Goal: Task Accomplishment & Management: Complete application form

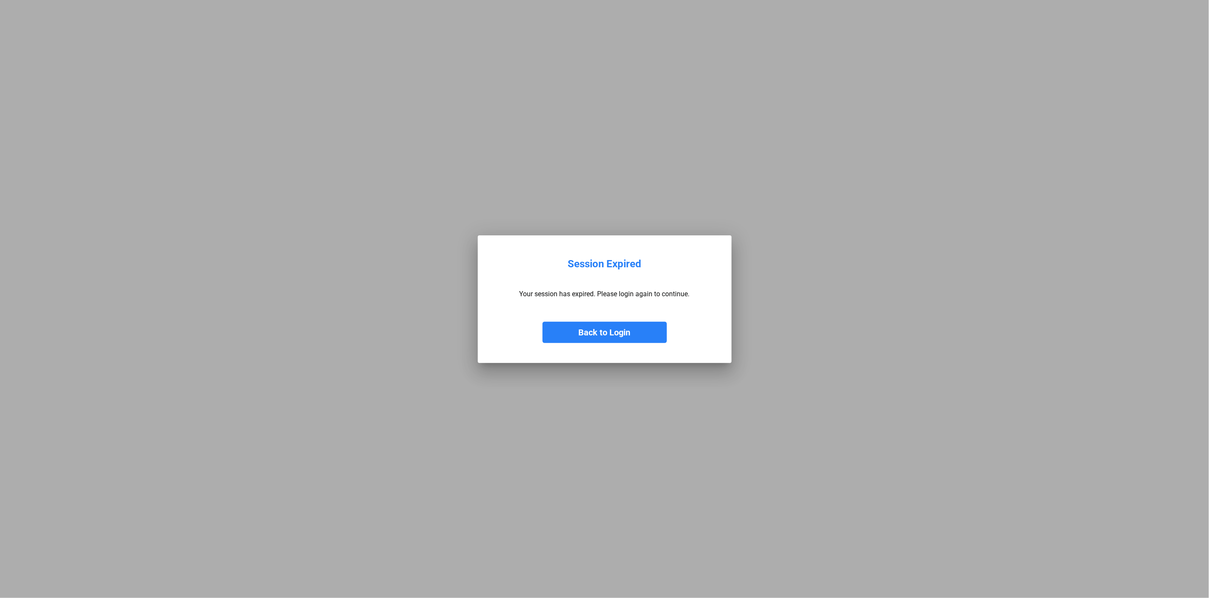
click at [600, 338] on button "Back to Login" at bounding box center [605, 332] width 124 height 21
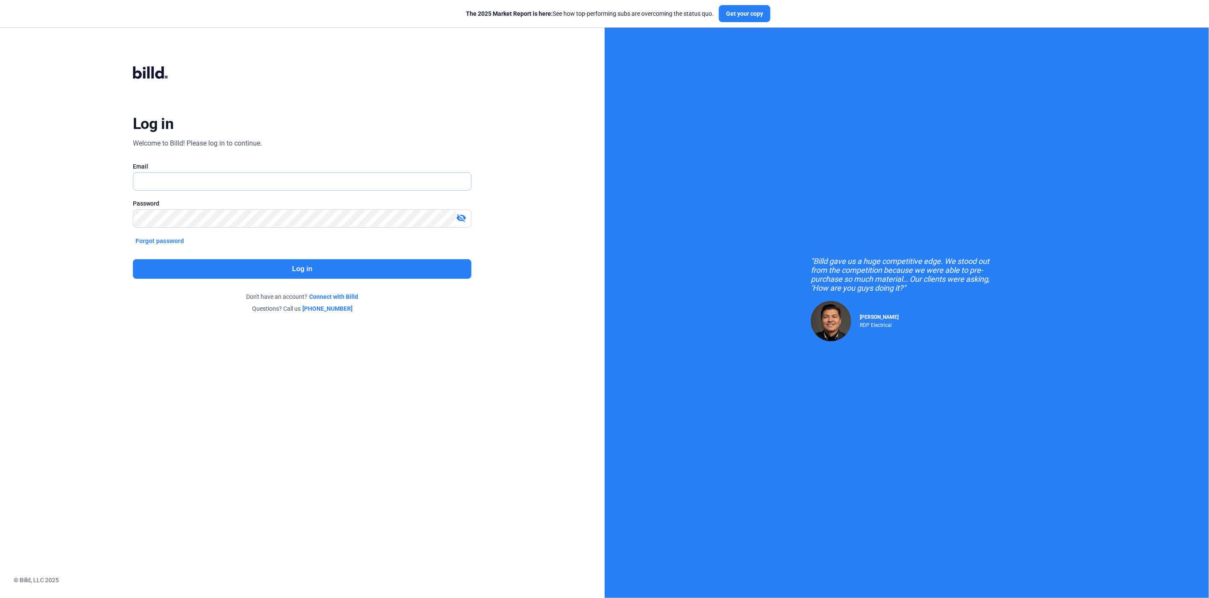
type input "[PERSON_NAME][EMAIL_ADDRESS][DOMAIN_NAME]"
click at [184, 267] on button "Log in" at bounding box center [302, 269] width 339 height 20
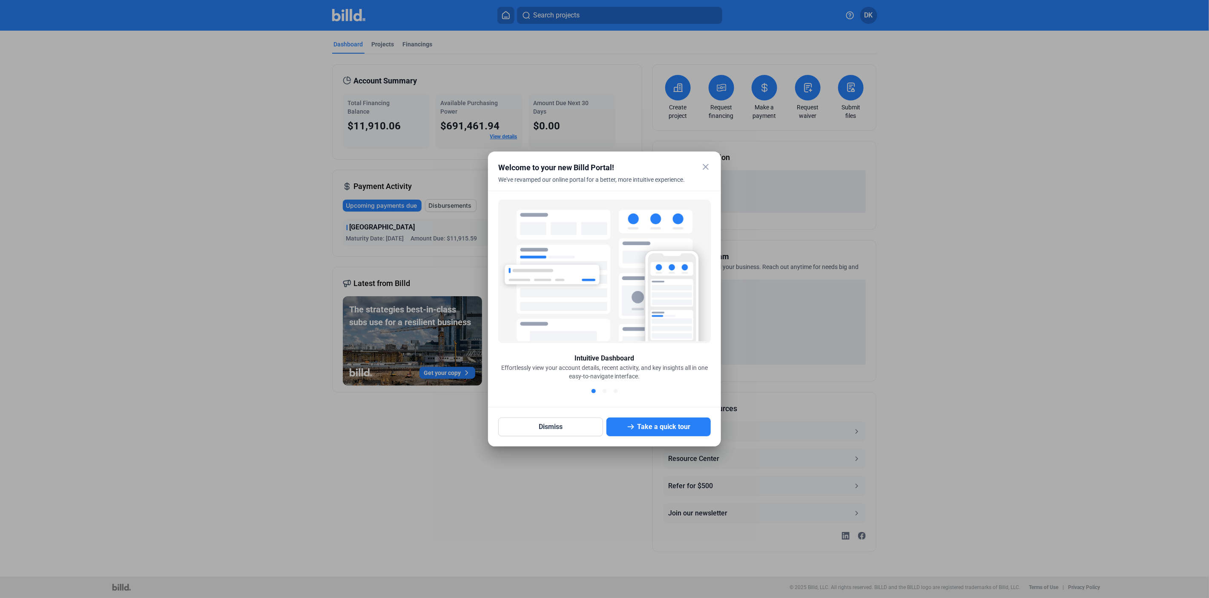
click at [705, 168] on mat-icon "close" at bounding box center [706, 167] width 10 height 10
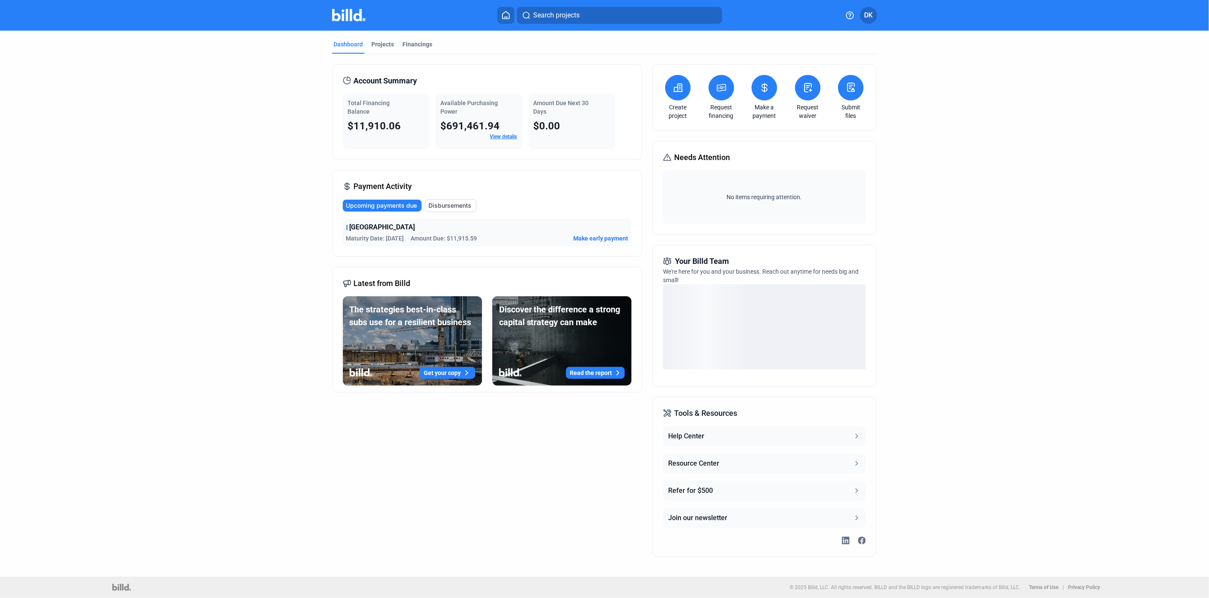
click at [798, 95] on button at bounding box center [808, 88] width 26 height 26
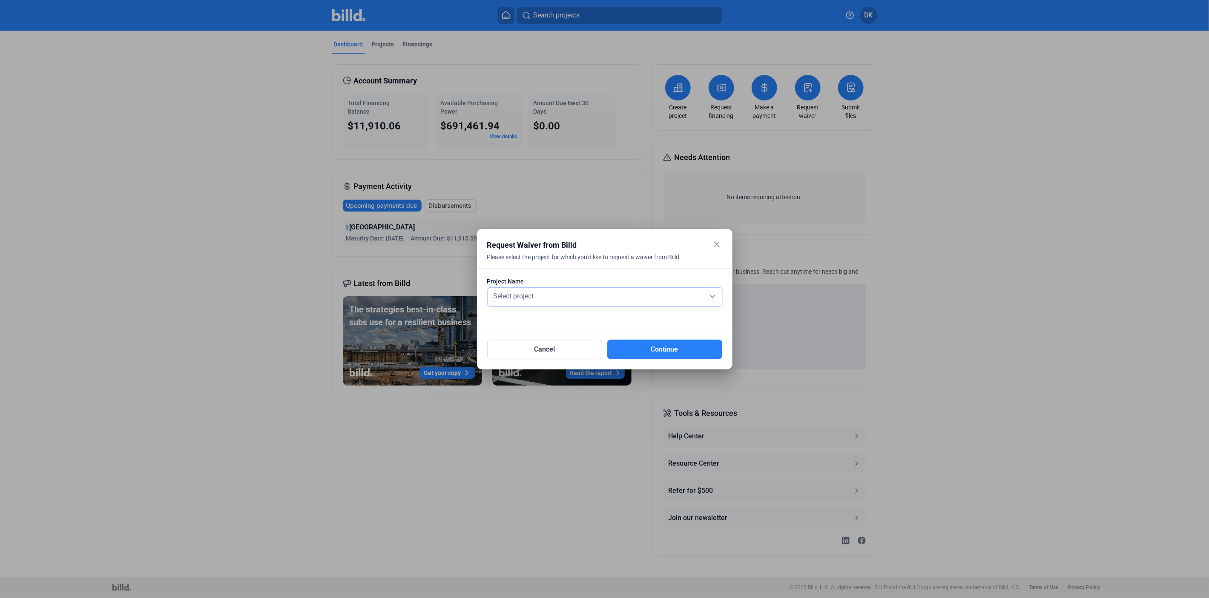
click at [528, 290] on div "Select project" at bounding box center [605, 296] width 227 height 12
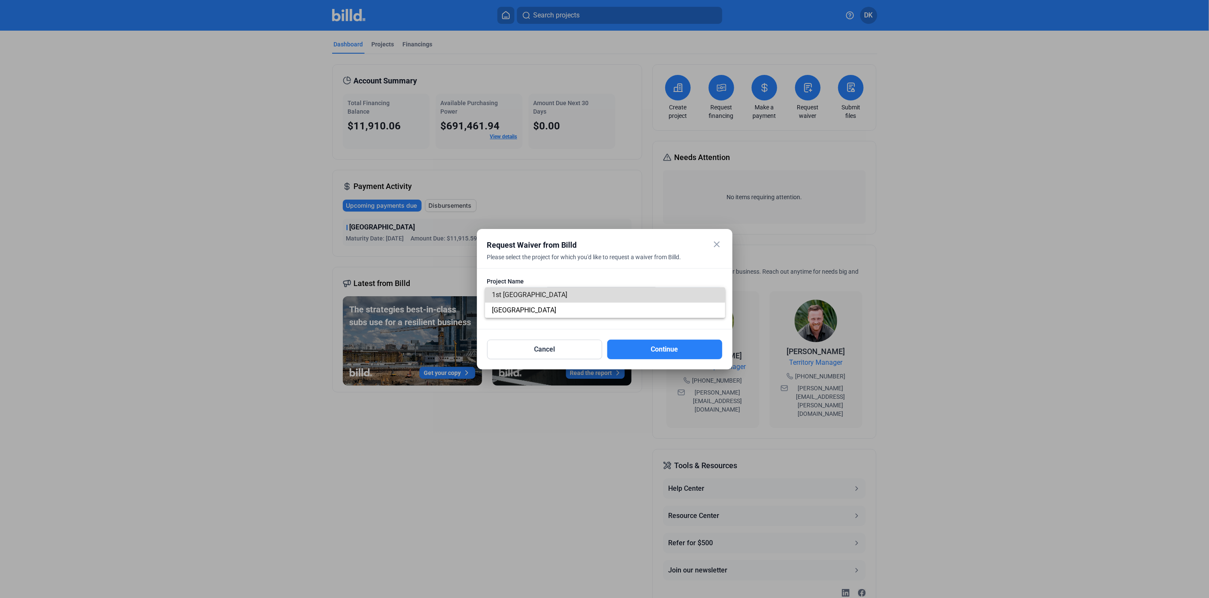
click at [528, 289] on span "1st [GEOGRAPHIC_DATA]" at bounding box center [605, 294] width 227 height 15
click at [646, 347] on button "Continue" at bounding box center [664, 350] width 115 height 20
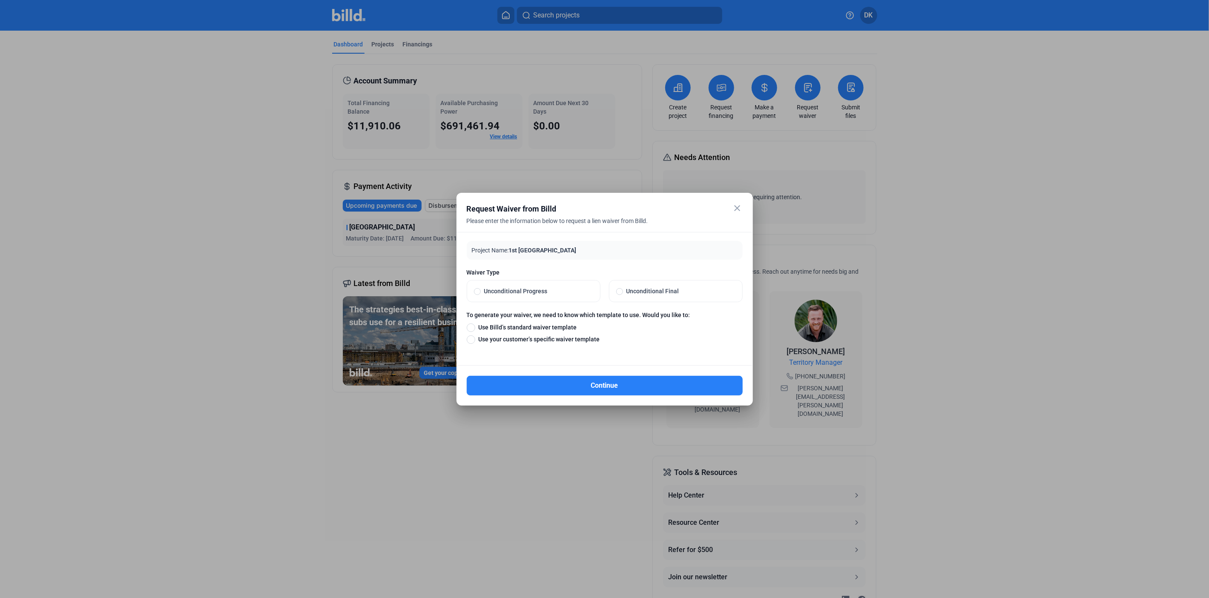
click at [531, 284] on label "Unconditional Progress" at bounding box center [533, 291] width 133 height 21
click at [481, 287] on input "Unconditional Progress" at bounding box center [477, 291] width 7 height 8
radio input "true"
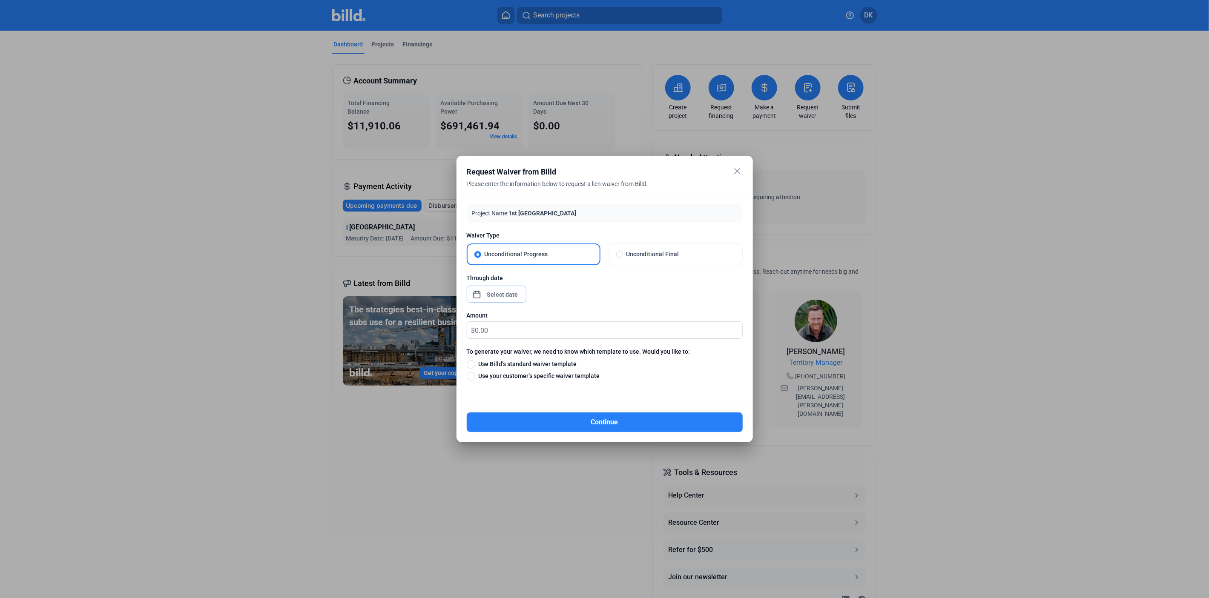
click at [510, 297] on div "close Request Waiver from Billd Please enter the information below to request a…" at bounding box center [604, 299] width 1209 height 598
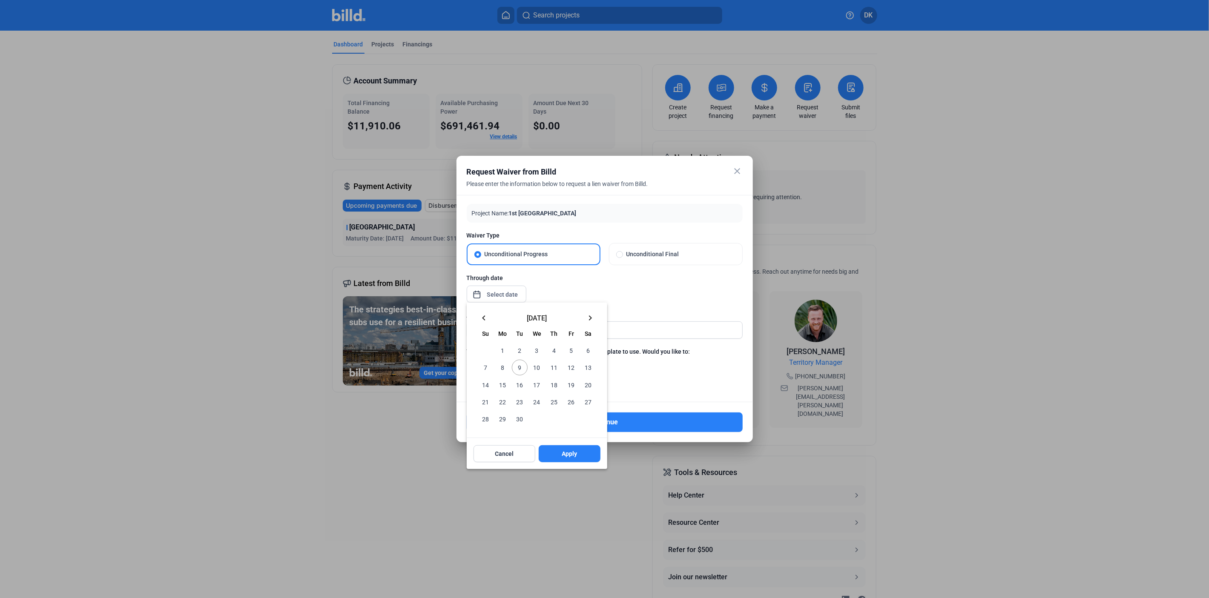
click at [485, 317] on mat-icon "keyboard_arrow_left" at bounding box center [484, 318] width 10 height 10
click at [500, 418] on span "30" at bounding box center [502, 418] width 15 height 15
click at [578, 457] on button "Apply" at bounding box center [570, 453] width 62 height 17
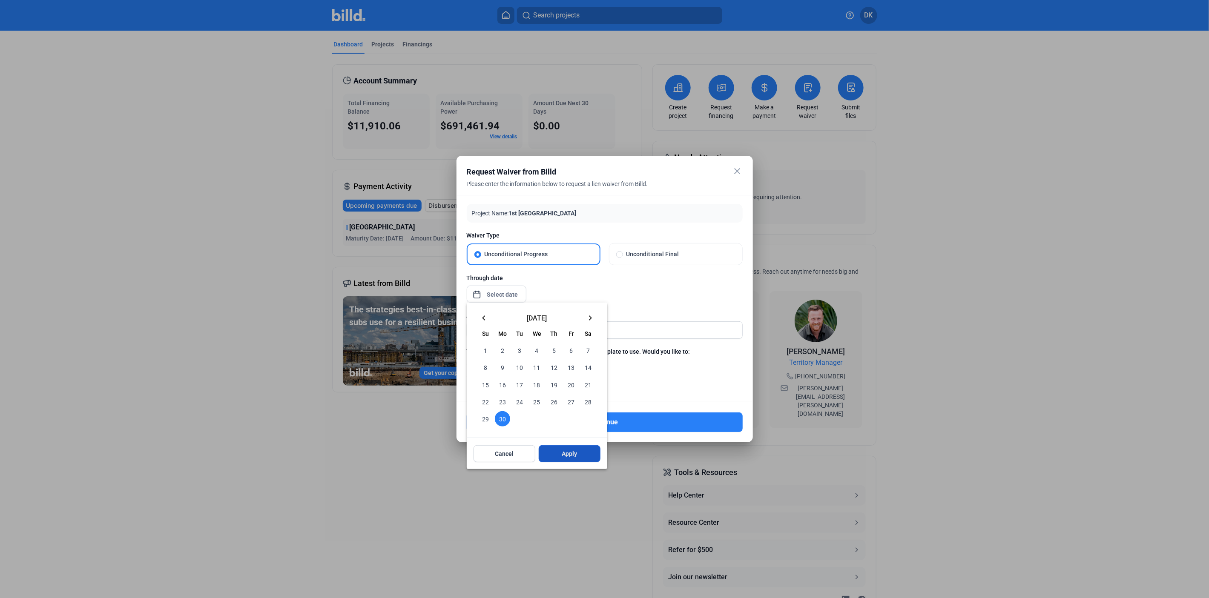
type input "[DATE]"
click at [483, 417] on span "29" at bounding box center [485, 418] width 15 height 15
click at [497, 417] on span "30" at bounding box center [502, 418] width 15 height 15
click at [587, 457] on button "Apply" at bounding box center [570, 453] width 62 height 17
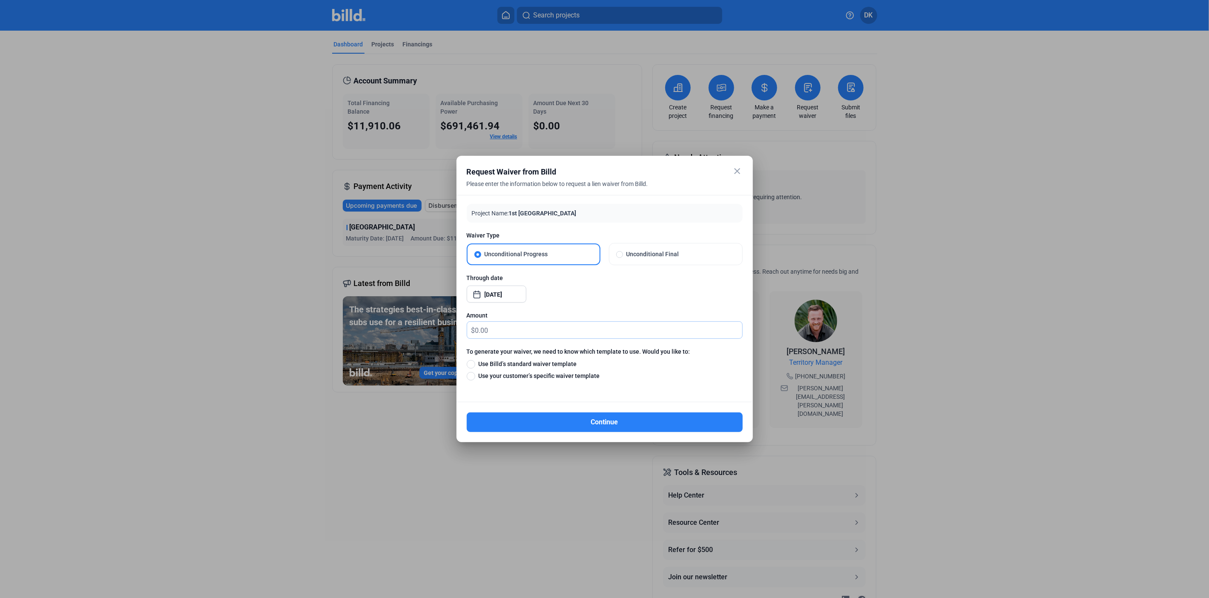
click at [475, 330] on input "text" at bounding box center [608, 330] width 267 height 17
type input "26,129.00"
click at [519, 363] on span "Use Billd’s standard waiver template" at bounding box center [526, 364] width 102 height 9
click at [475, 363] on input "Use Billd’s standard waiver template" at bounding box center [471, 363] width 9 height 9
radio input "true"
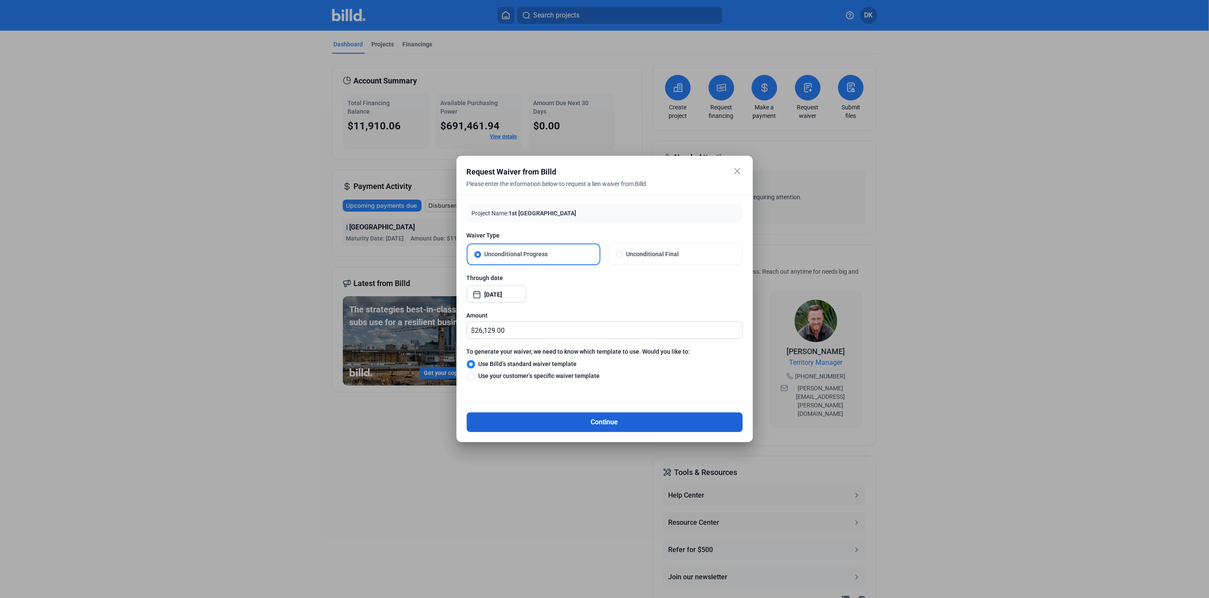
click at [549, 426] on button "Continue" at bounding box center [605, 423] width 276 height 20
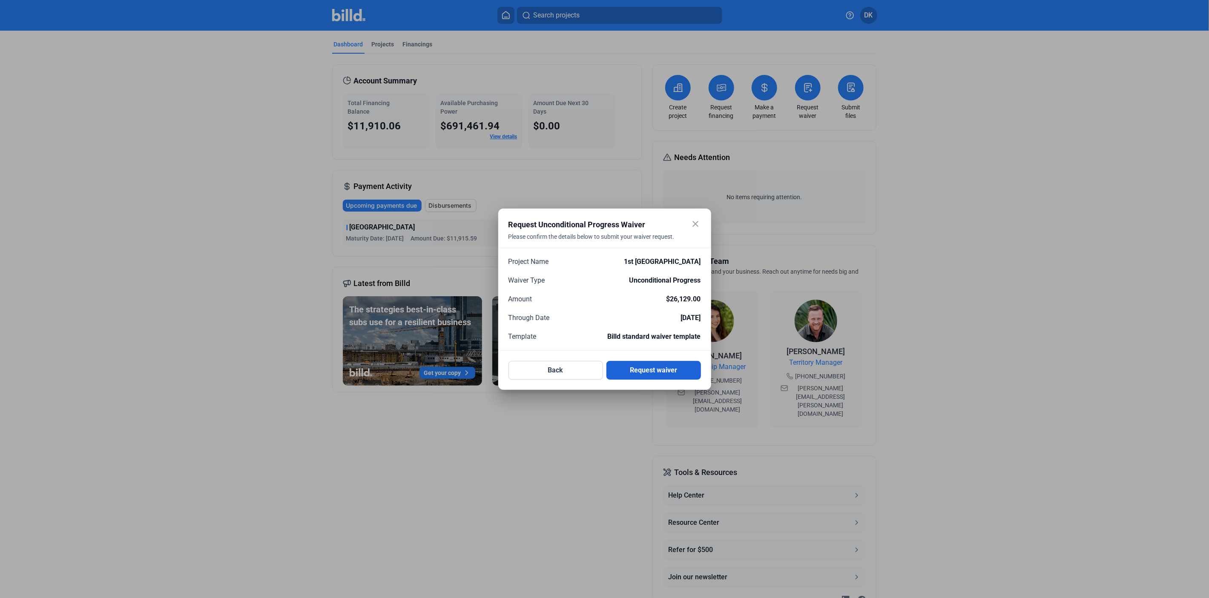
click at [680, 373] on button "Request waiver" at bounding box center [653, 370] width 95 height 19
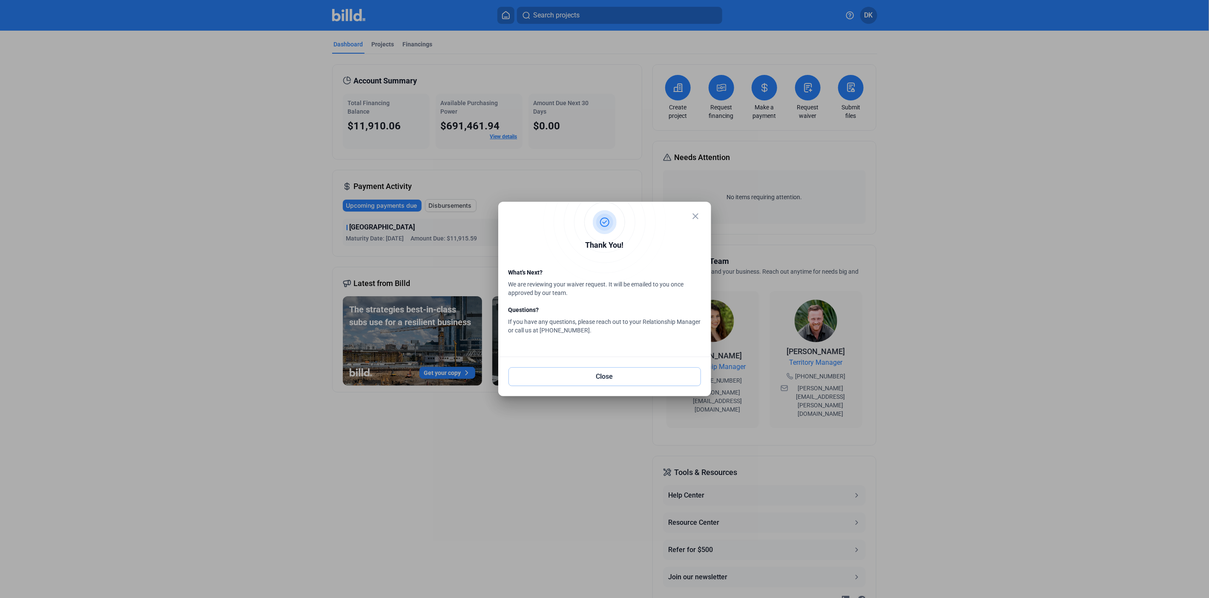
click at [680, 373] on button "Close" at bounding box center [604, 377] width 192 height 19
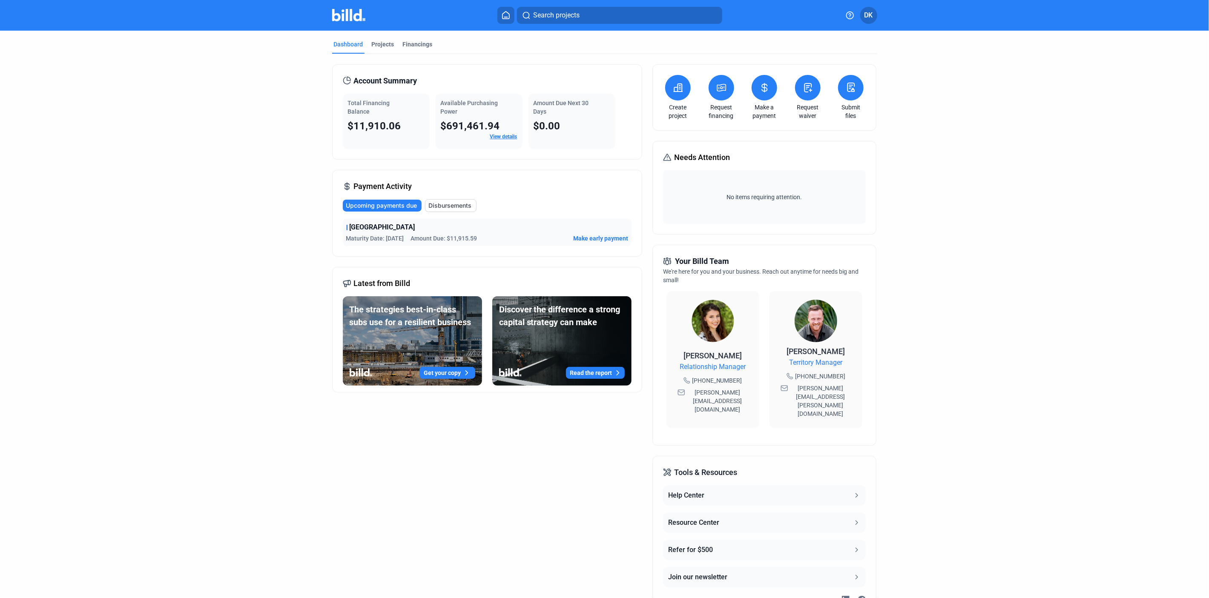
click at [804, 77] on button at bounding box center [808, 88] width 26 height 26
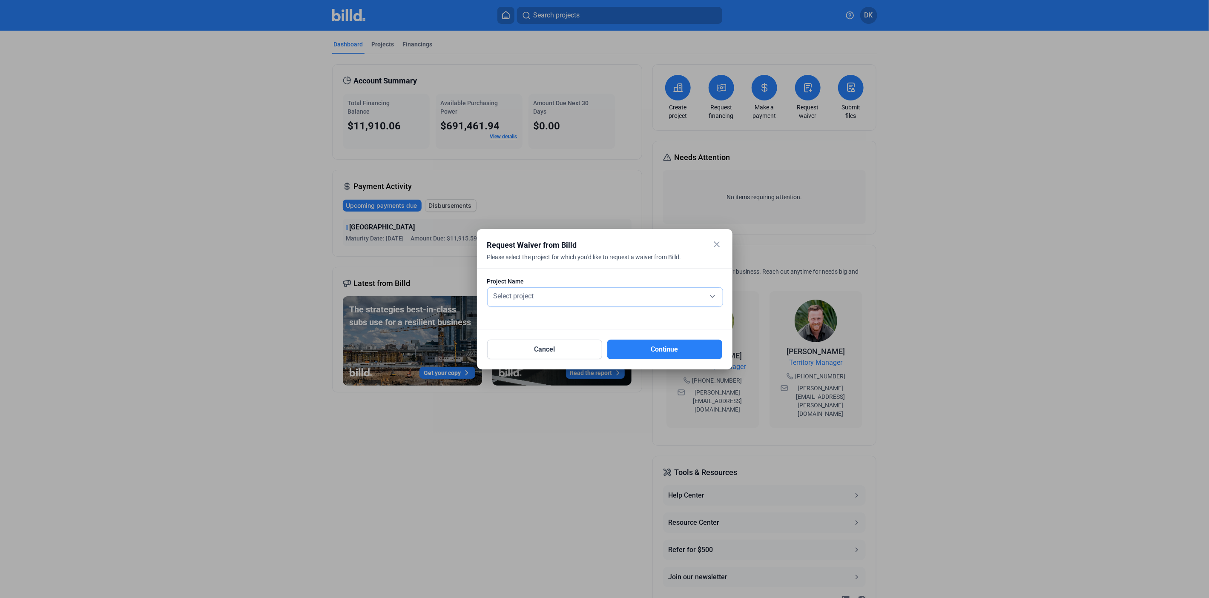
click at [552, 300] on div "Select project" at bounding box center [605, 296] width 227 height 12
click at [549, 290] on span "1st [GEOGRAPHIC_DATA]" at bounding box center [605, 294] width 227 height 15
click at [652, 345] on button "Continue" at bounding box center [664, 350] width 115 height 20
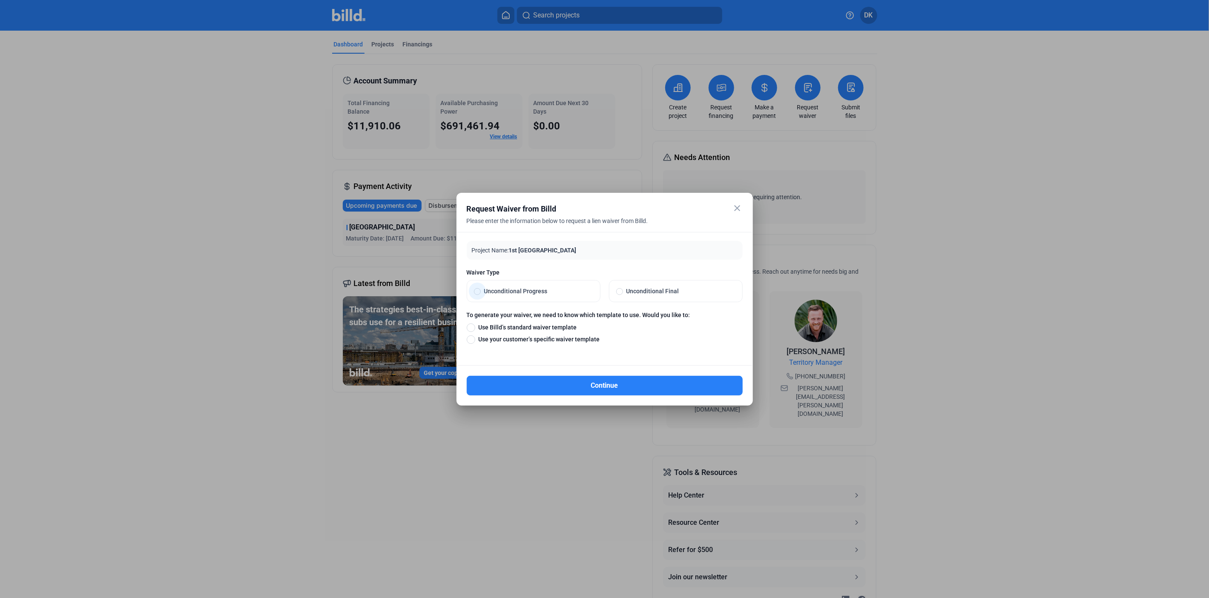
click at [522, 296] on label "Unconditional Progress" at bounding box center [533, 291] width 133 height 21
click at [481, 295] on input "Unconditional Progress" at bounding box center [477, 291] width 7 height 8
radio input "true"
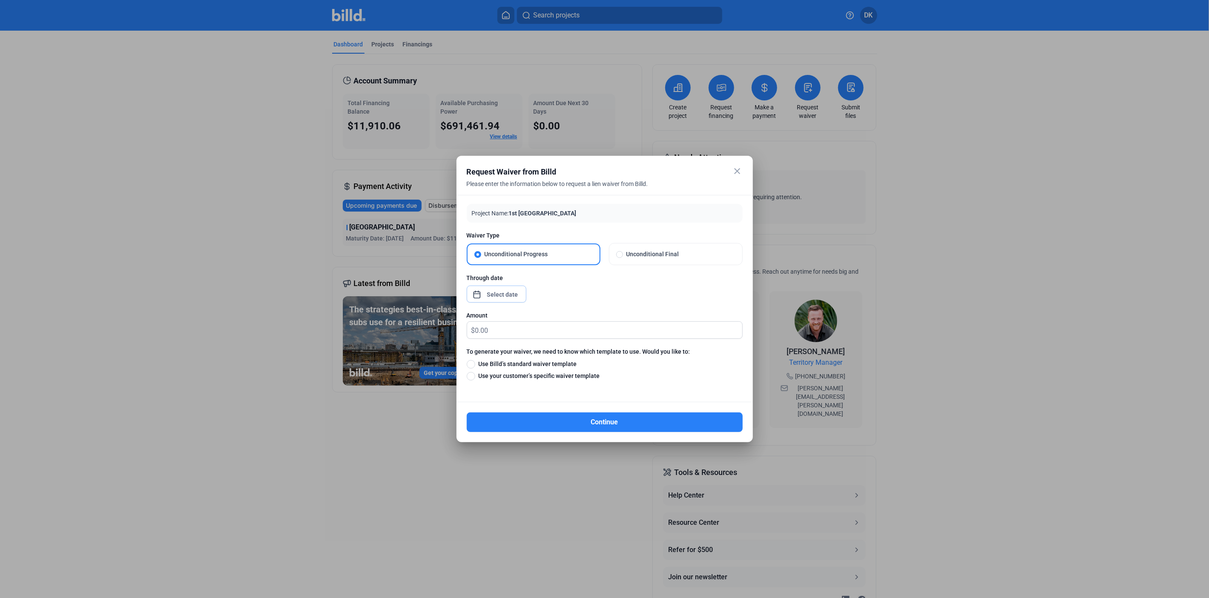
click at [482, 297] on span "Open calendar" at bounding box center [477, 290] width 20 height 20
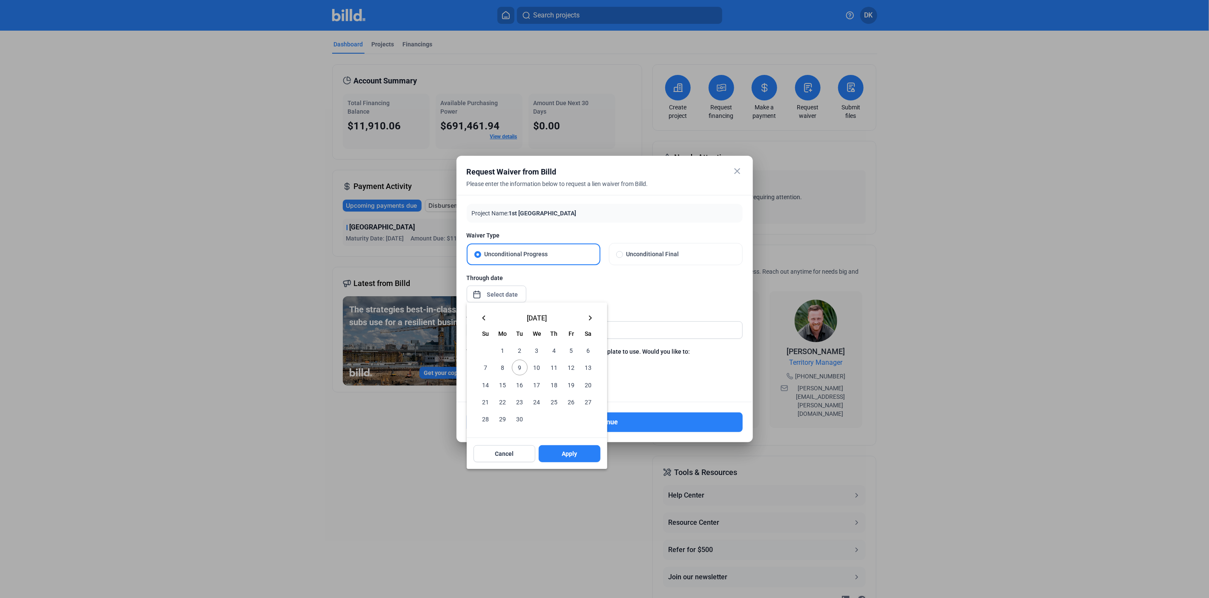
click at [483, 317] on mat-icon "keyboard_arrow_left" at bounding box center [484, 318] width 10 height 10
click at [538, 423] on span "30" at bounding box center [536, 418] width 15 height 15
click at [557, 455] on button "Apply" at bounding box center [570, 453] width 62 height 17
type input "[DATE]"
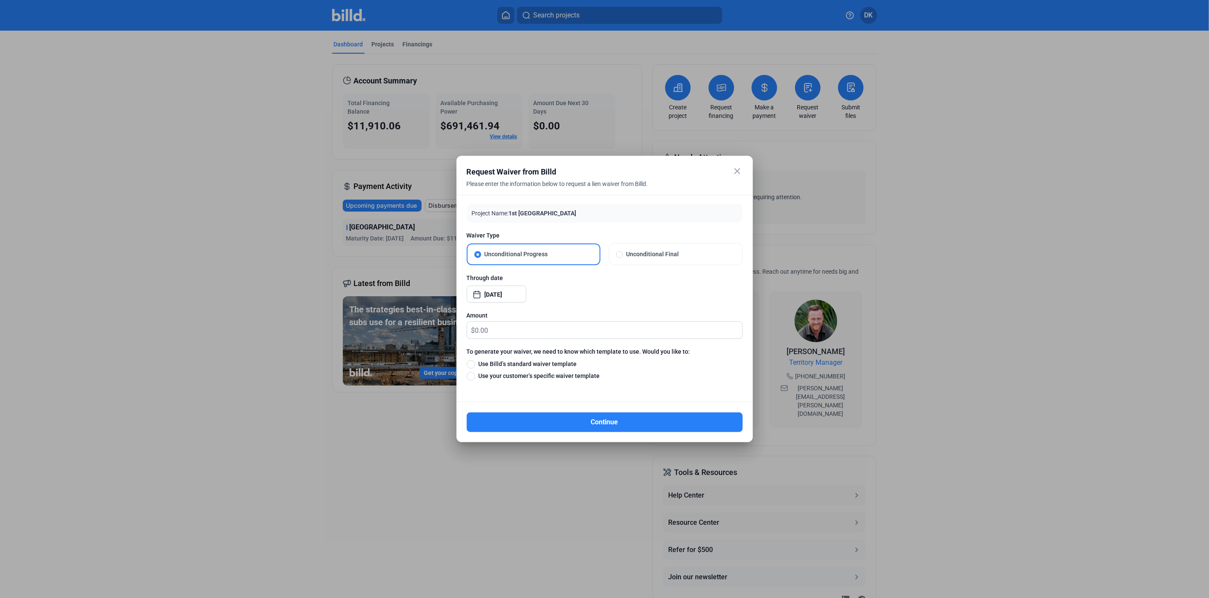
click at [474, 331] on span "$" at bounding box center [471, 329] width 8 height 14
click at [522, 324] on input "text" at bounding box center [608, 330] width 267 height 17
type input "26,129.00"
click at [472, 362] on span at bounding box center [471, 364] width 9 height 9
click at [472, 362] on input "Use Billd’s standard waiver template" at bounding box center [471, 363] width 9 height 9
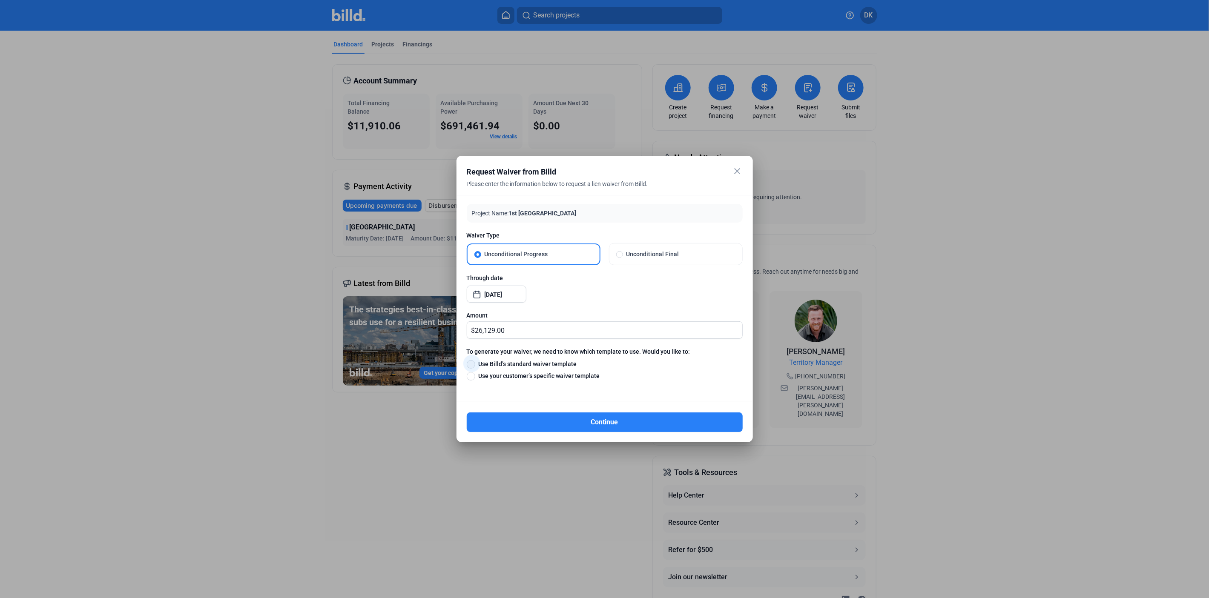
radio input "true"
click at [548, 425] on button "Continue" at bounding box center [605, 423] width 276 height 20
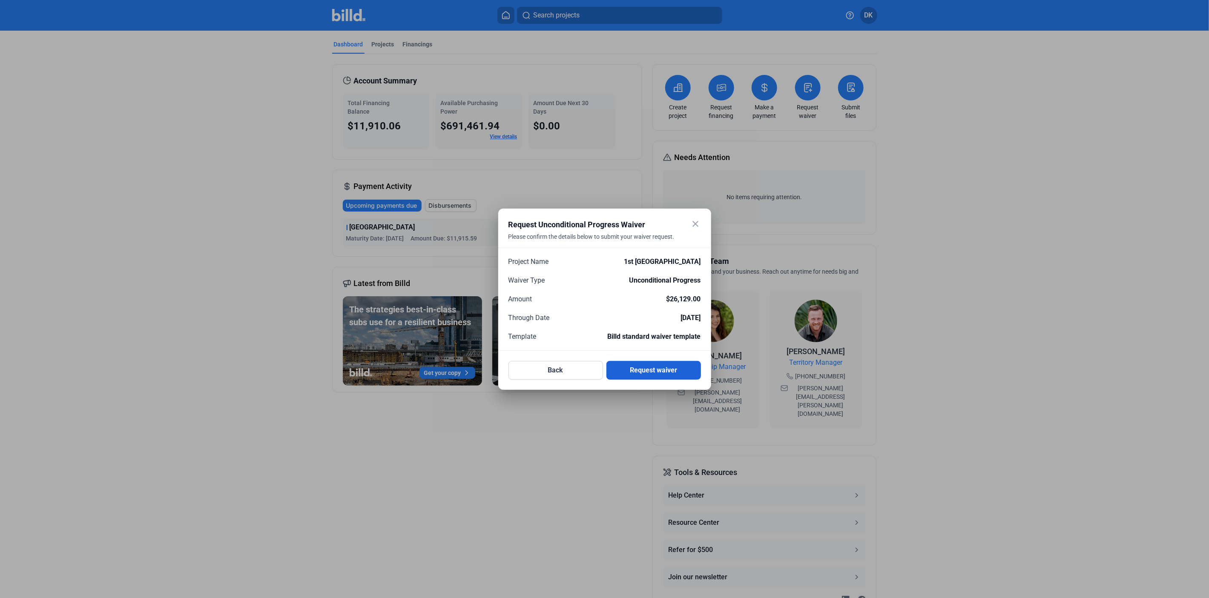
click at [656, 365] on button "Request waiver" at bounding box center [653, 370] width 95 height 19
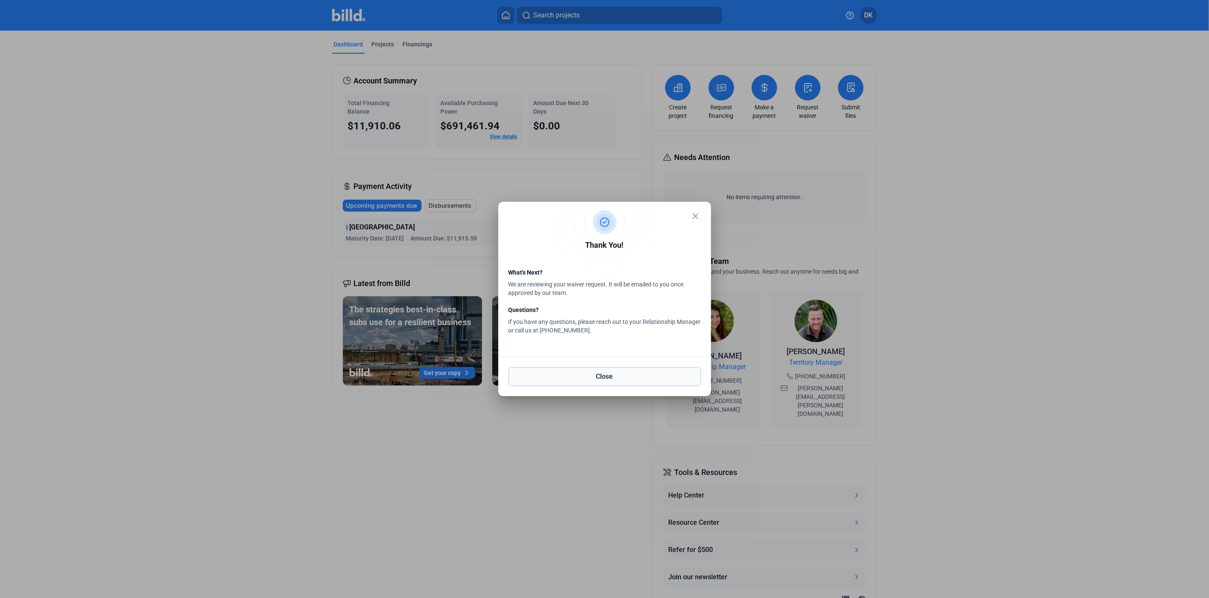
click at [655, 376] on button "Close" at bounding box center [604, 377] width 192 height 19
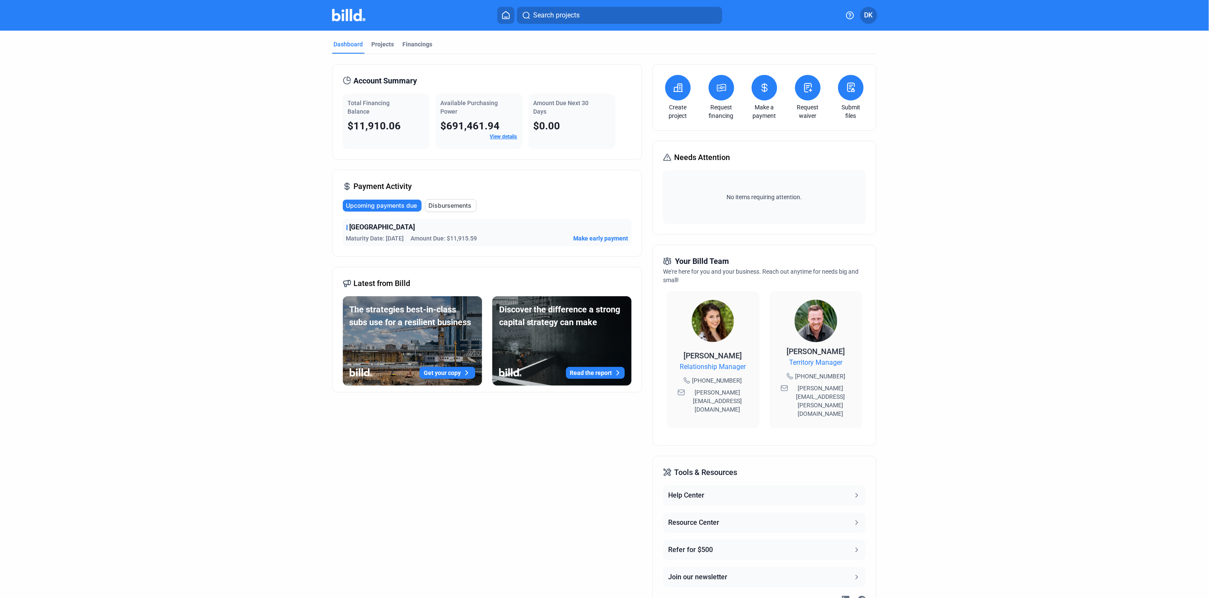
click at [654, 138] on div "Create project Request financing Make a payment Request waiver Submit files Nee…" at bounding box center [764, 340] width 224 height 552
click at [731, 130] on div "Create project Request financing Make a payment Request waiver Submit files" at bounding box center [764, 97] width 224 height 66
click at [704, 131] on div "Create project Request financing Make a payment Request waiver Submit files" at bounding box center [764, 97] width 224 height 66
click at [704, 132] on div "Create project Request financing Make a payment Request waiver Submit files Nee…" at bounding box center [764, 340] width 224 height 552
click at [665, 187] on div "No items requiring attention." at bounding box center [764, 197] width 203 height 54
